Goal: Task Accomplishment & Management: Manage account settings

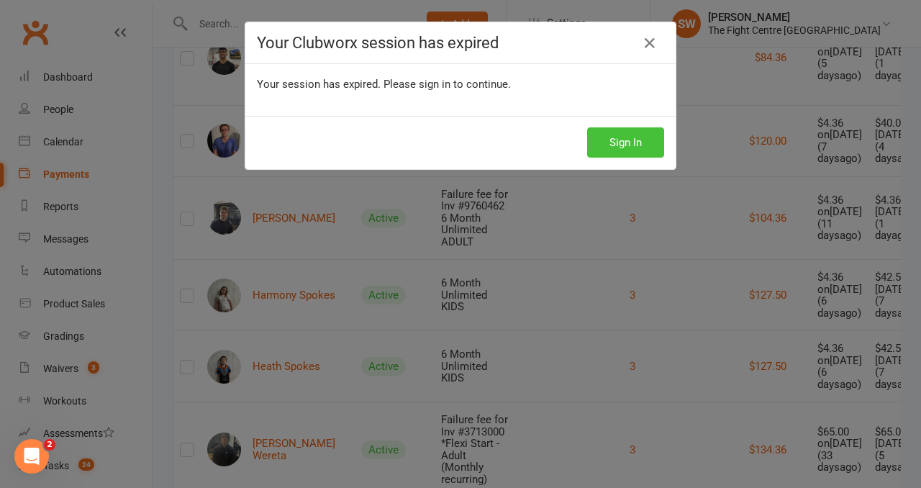
click at [629, 144] on button "Sign In" at bounding box center [625, 142] width 77 height 30
click at [600, 129] on button "Sign In" at bounding box center [625, 142] width 77 height 30
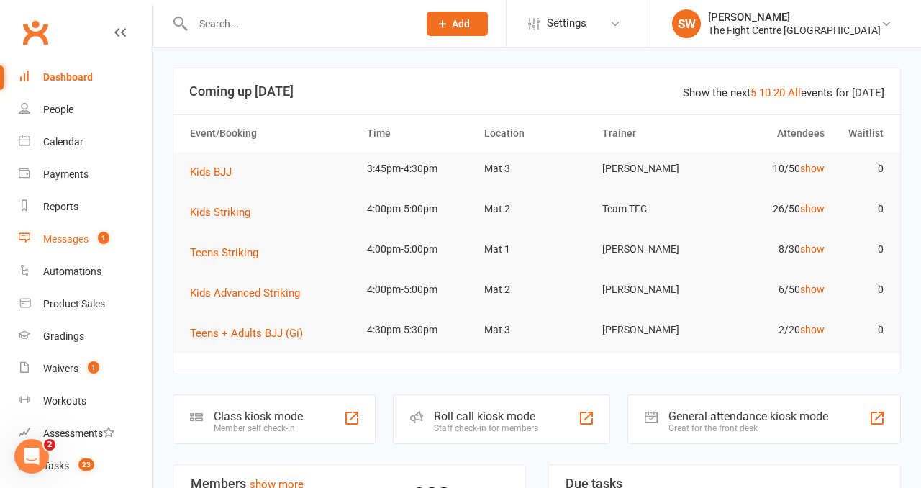
click at [86, 240] on div "Messages" at bounding box center [65, 239] width 45 height 12
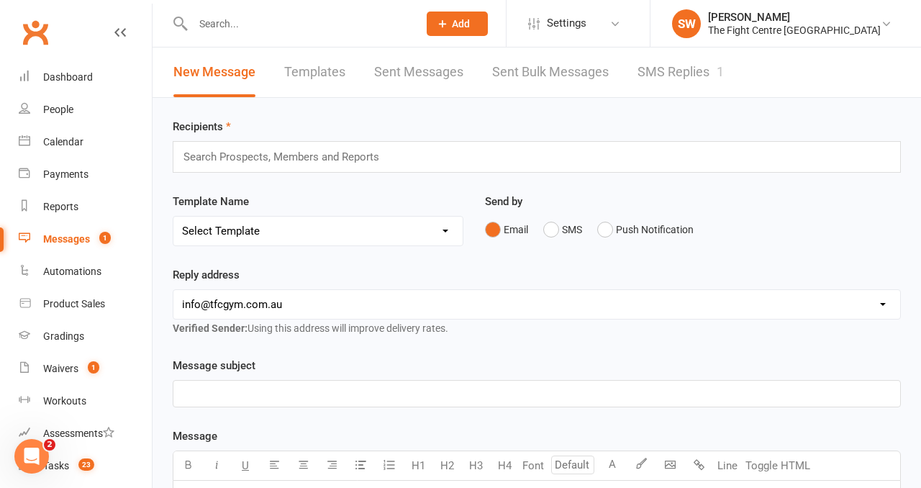
click at [681, 83] on link "SMS Replies 1" at bounding box center [681, 73] width 86 height 50
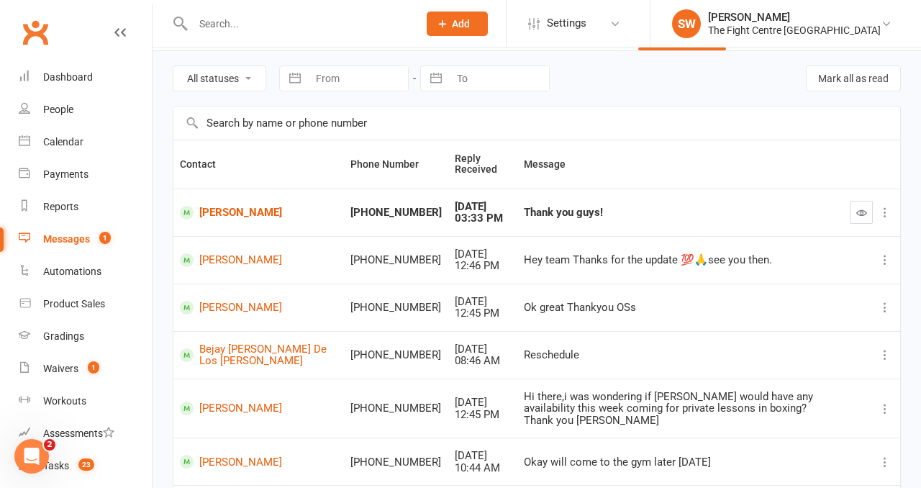
scroll to position [49, 0]
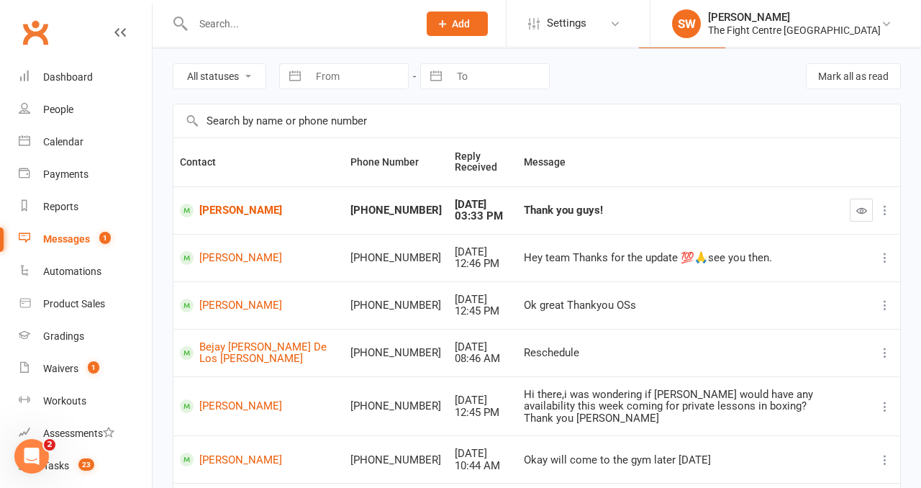
click at [705, 108] on input "text" at bounding box center [536, 120] width 727 height 33
click at [83, 76] on div "Dashboard" at bounding box center [68, 77] width 50 height 12
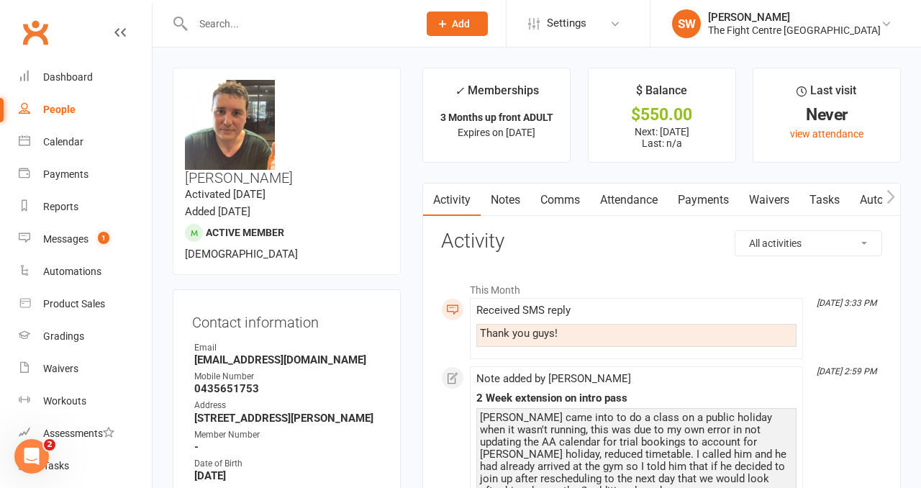
click at [700, 202] on link "Payments" at bounding box center [703, 200] width 71 height 33
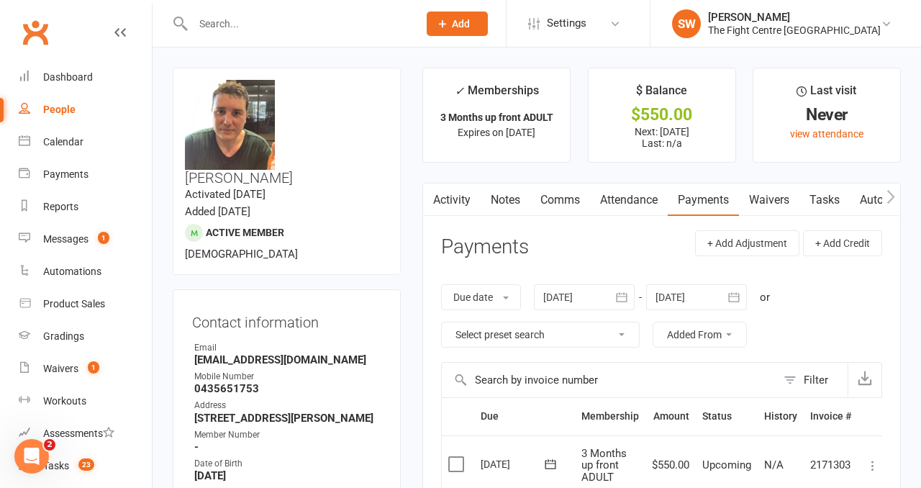
click at [456, 207] on link "Activity" at bounding box center [452, 200] width 58 height 33
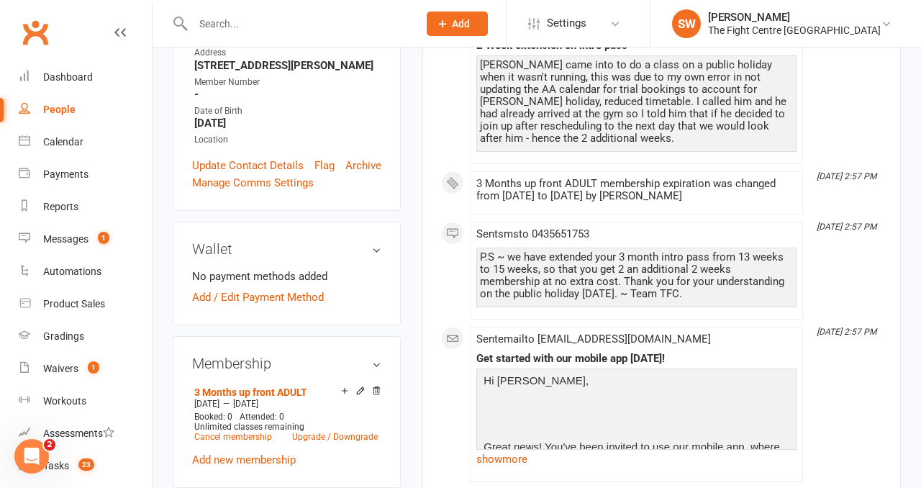
scroll to position [349, 0]
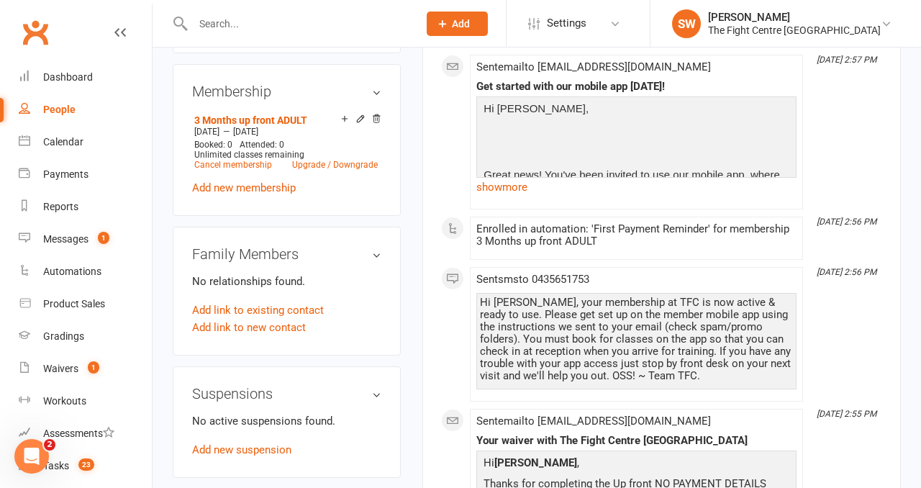
click at [831, 313] on div "This Month Aug 12, 3:33 PM Received SMS reply Thank you guys! Aug 12, 2:59 PM N…" at bounding box center [661, 386] width 441 height 1472
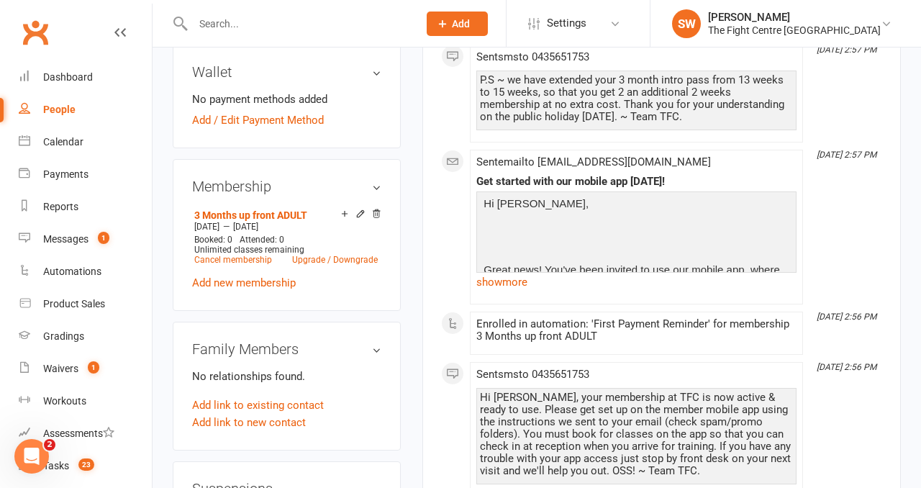
scroll to position [0, 0]
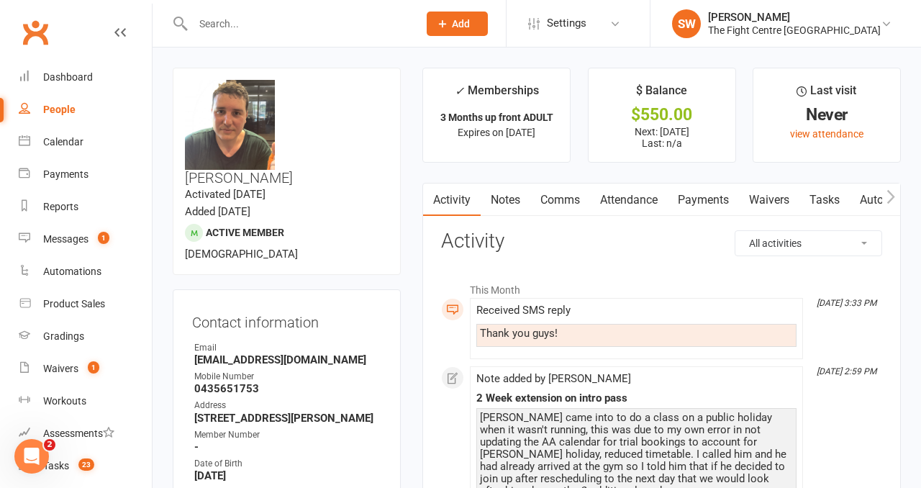
click at [705, 193] on link "Payments" at bounding box center [703, 200] width 71 height 33
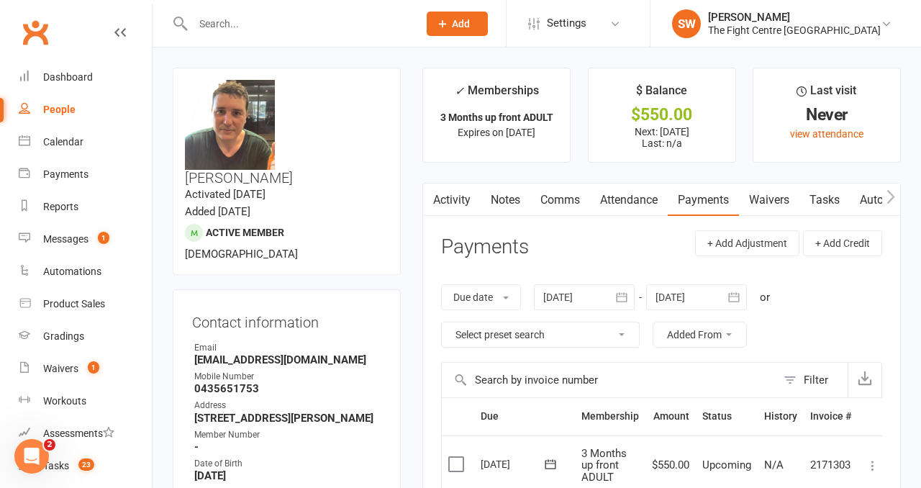
click at [502, 204] on link "Notes" at bounding box center [506, 200] width 50 height 33
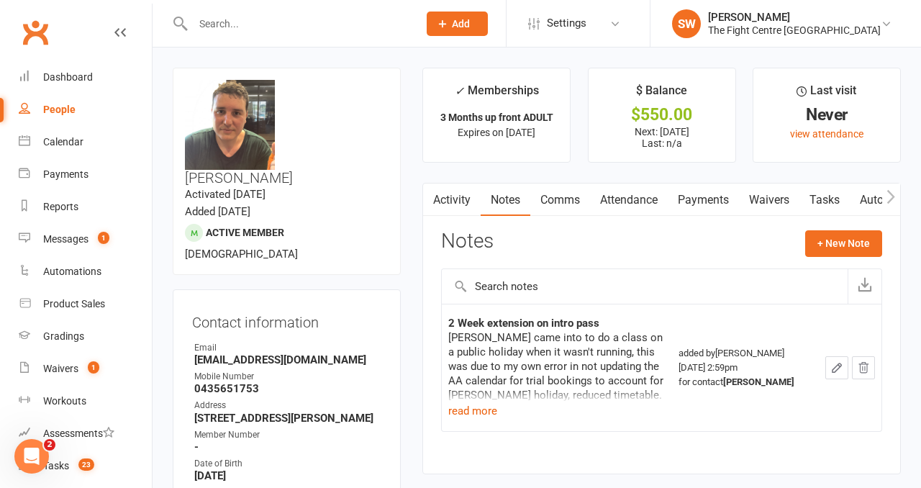
scroll to position [73, 0]
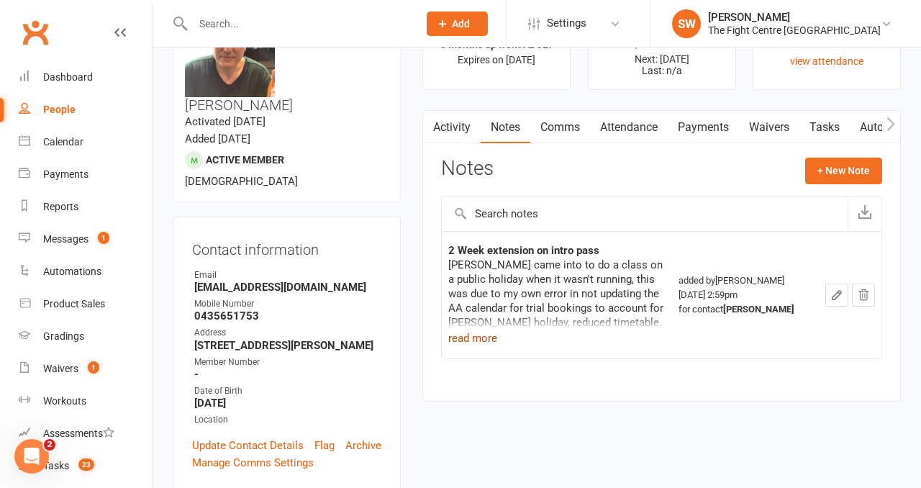
click at [474, 338] on button "read more" at bounding box center [473, 338] width 49 height 17
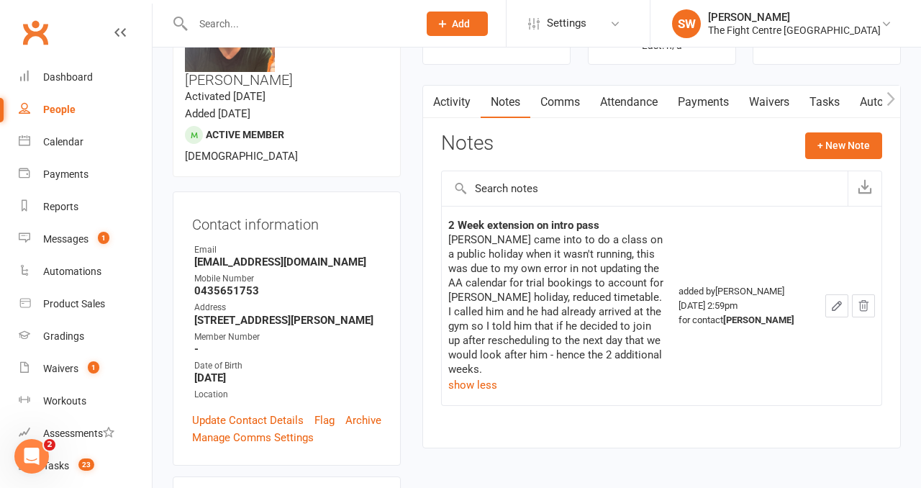
click at [644, 381] on td "2 Week extension on intro pass Andres came into to do a class on a public holid…" at bounding box center [557, 305] width 230 height 199
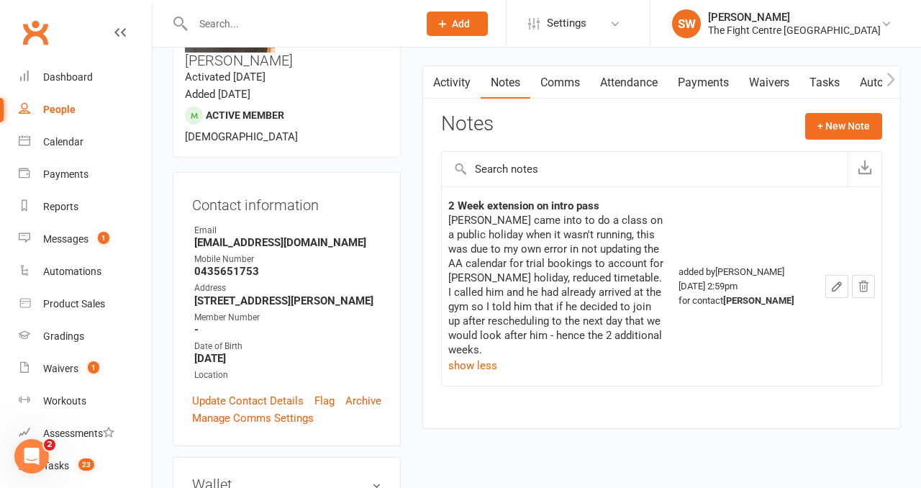
scroll to position [118, 0]
click at [414, 85] on main "✓ Memberships 3 Months up front ADULT Expires on 24th November, 2025 $ Balance …" at bounding box center [662, 196] width 500 height 493
